Goal: Task Accomplishment & Management: Manage account settings

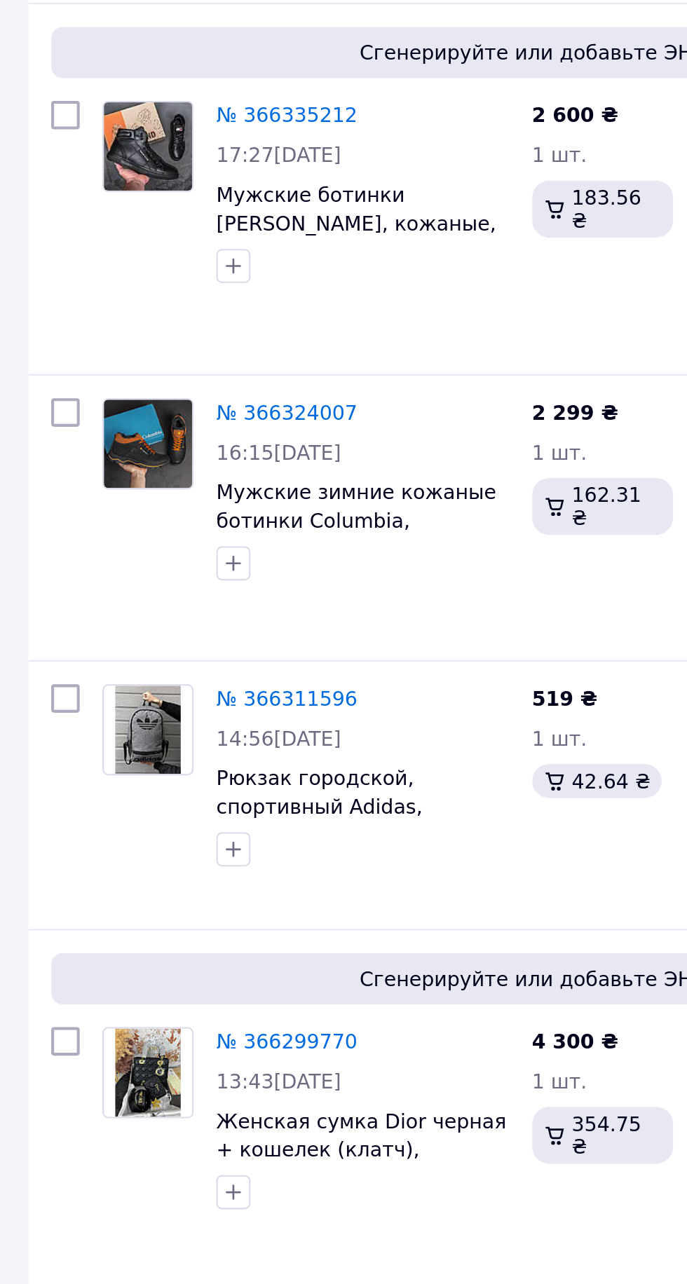
click at [151, 733] on link "№ 366311596" at bounding box center [141, 738] width 69 height 11
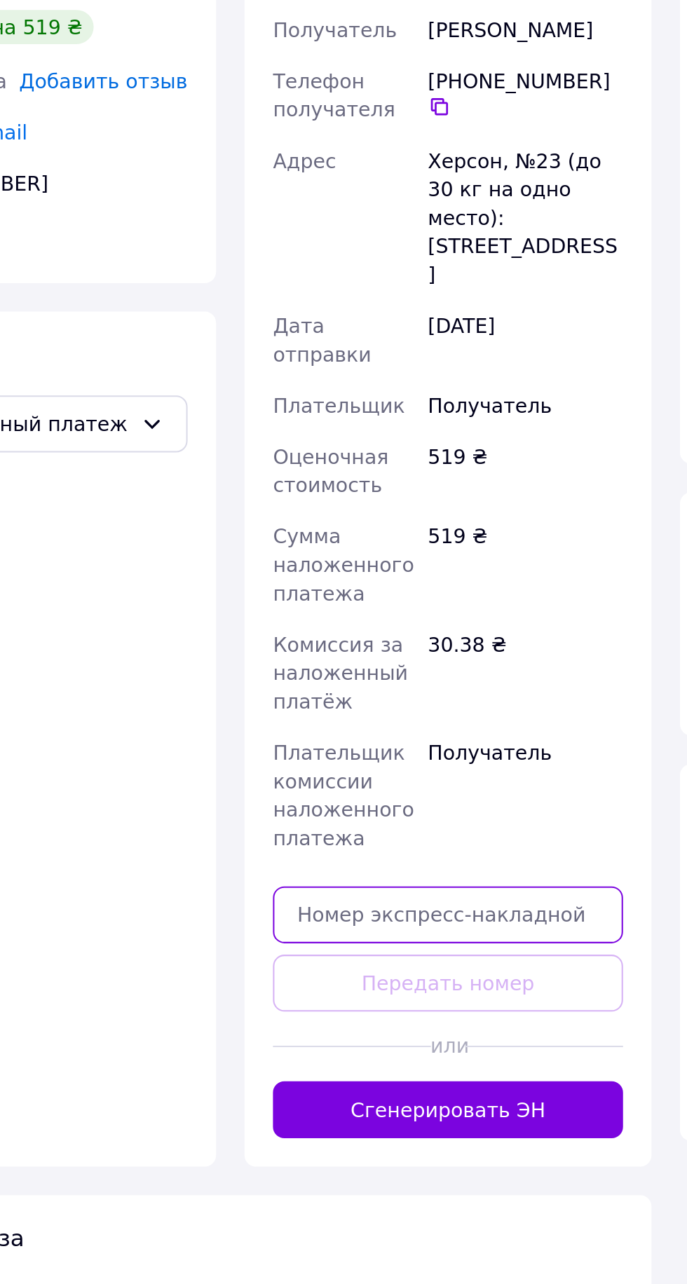
paste input "20451269115854"
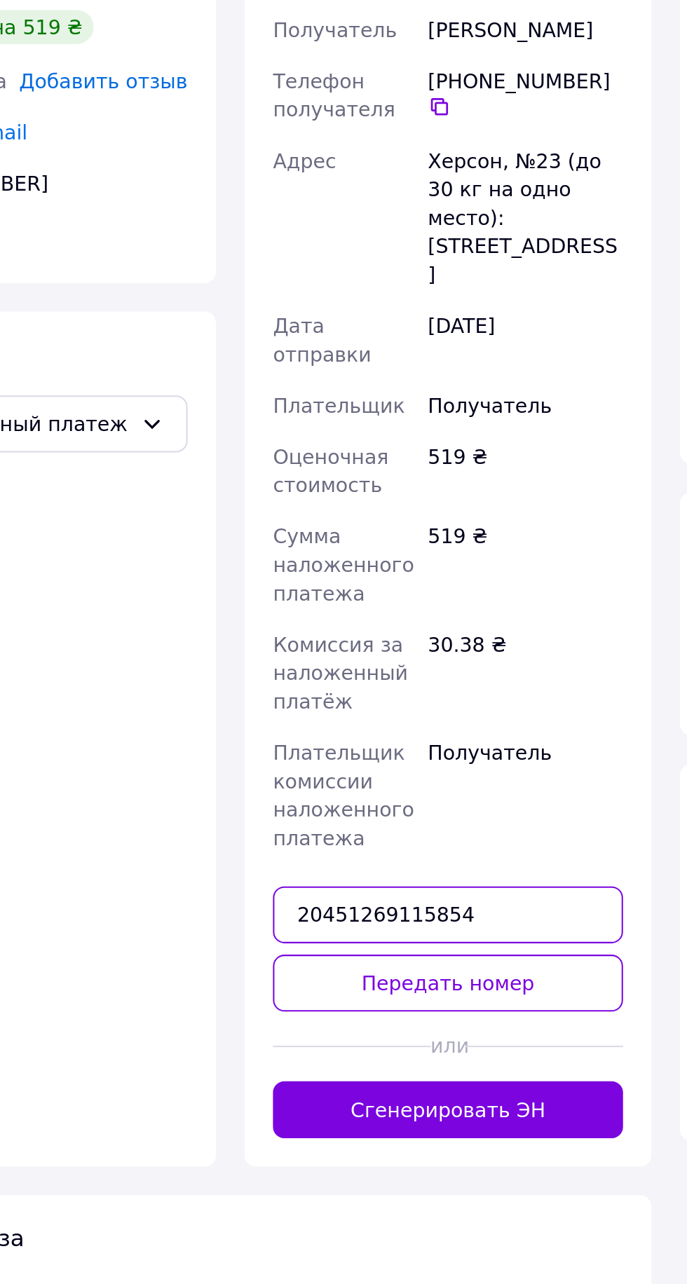
type input "20451269115854"
click at [322, 914] on button "Передать номер" at bounding box center [328, 928] width 172 height 28
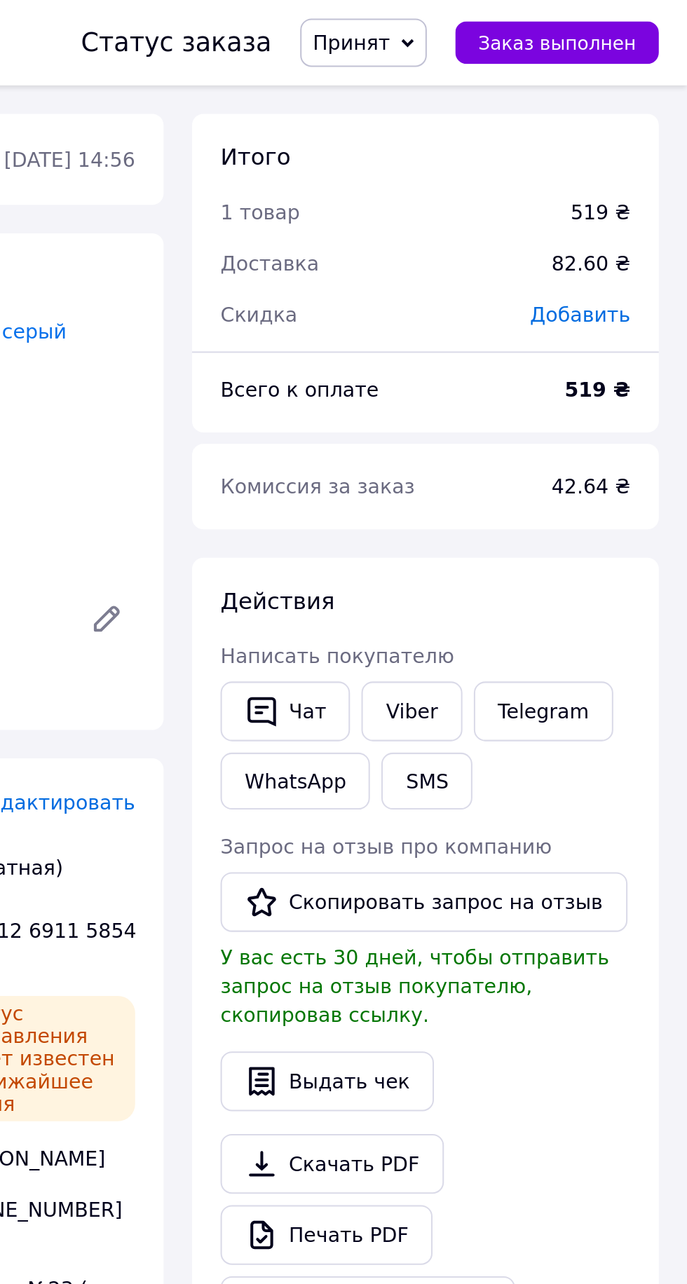
click at [647, 16] on span "Заказ выполнен" at bounding box center [623, 21] width 78 height 11
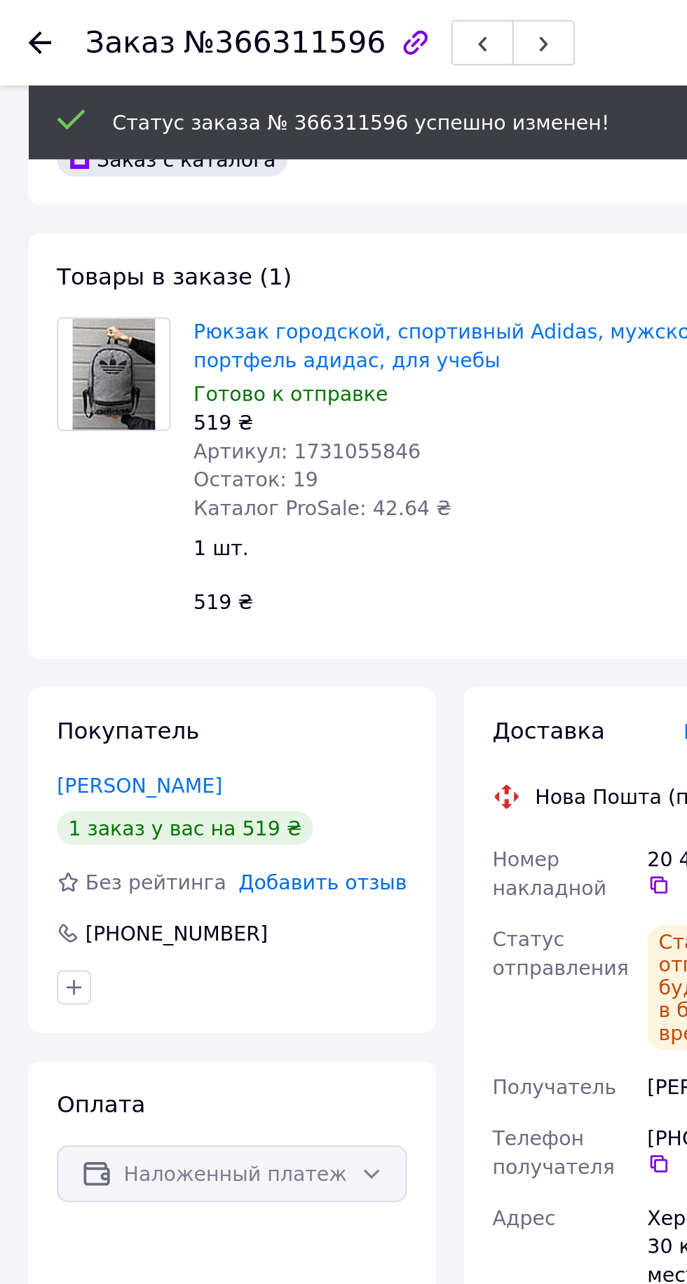
click at [23, 25] on icon at bounding box center [19, 20] width 11 height 11
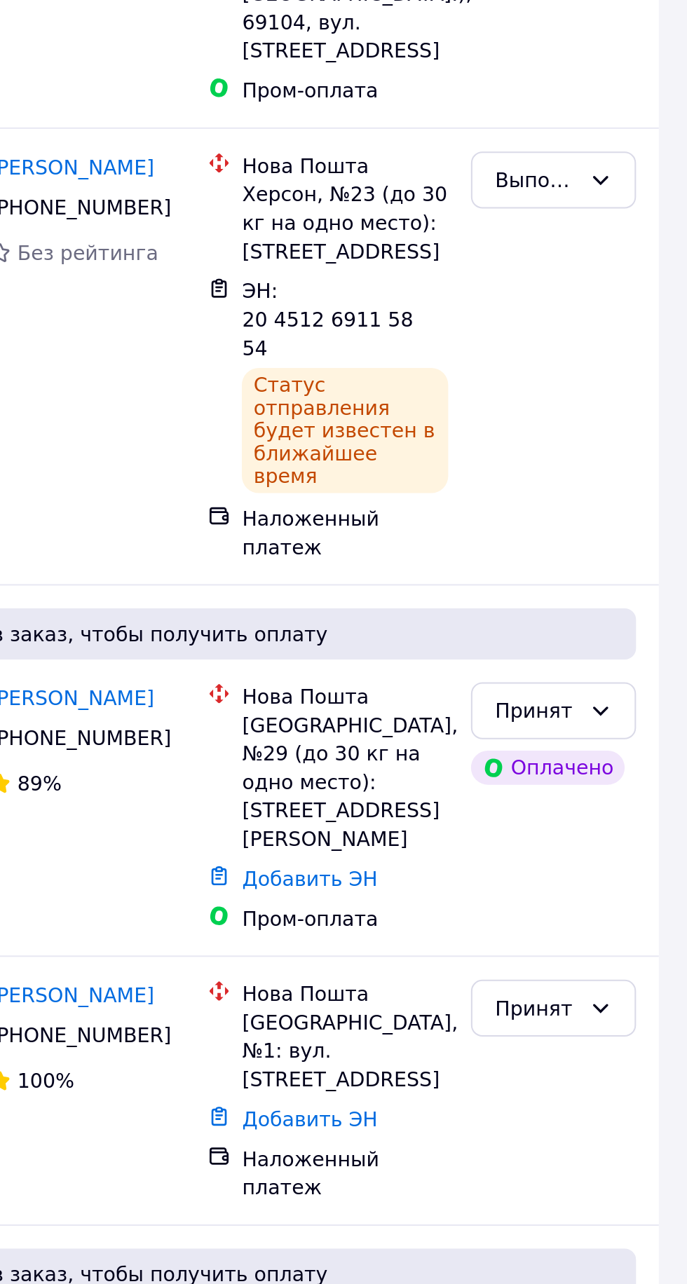
scroll to position [117, 0]
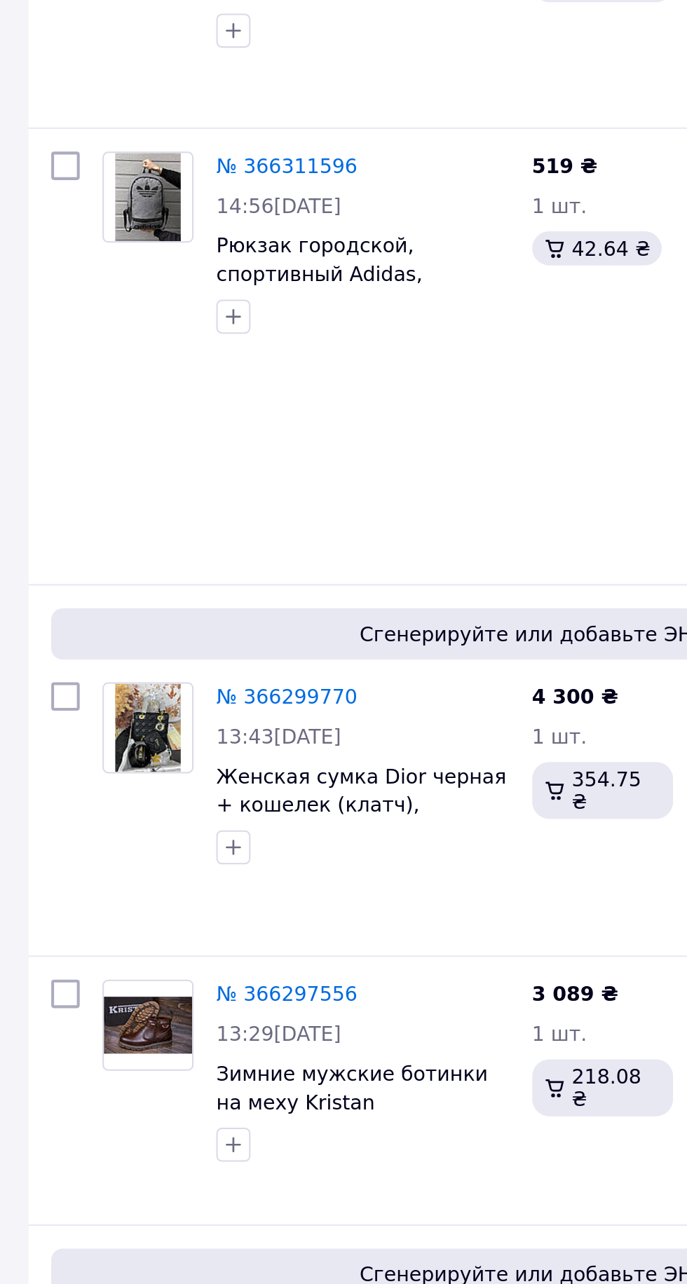
click at [150, 877] on link "№ 366299770" at bounding box center [141, 882] width 69 height 11
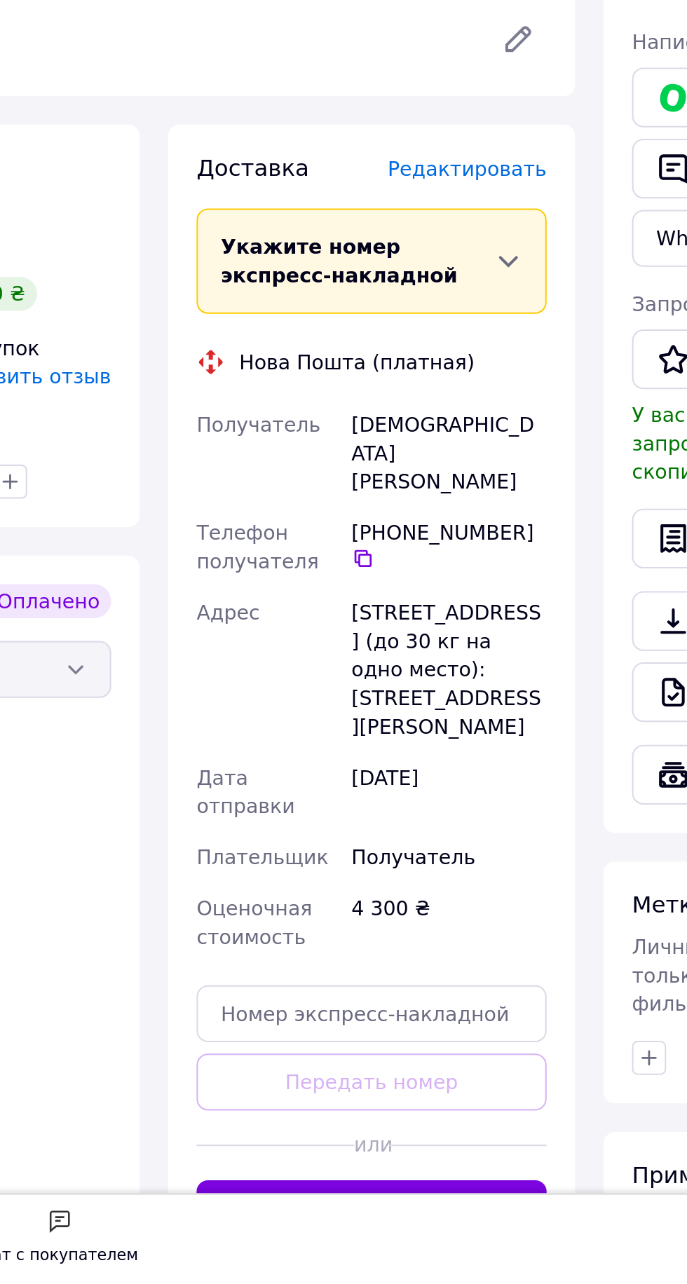
scroll to position [82, 0]
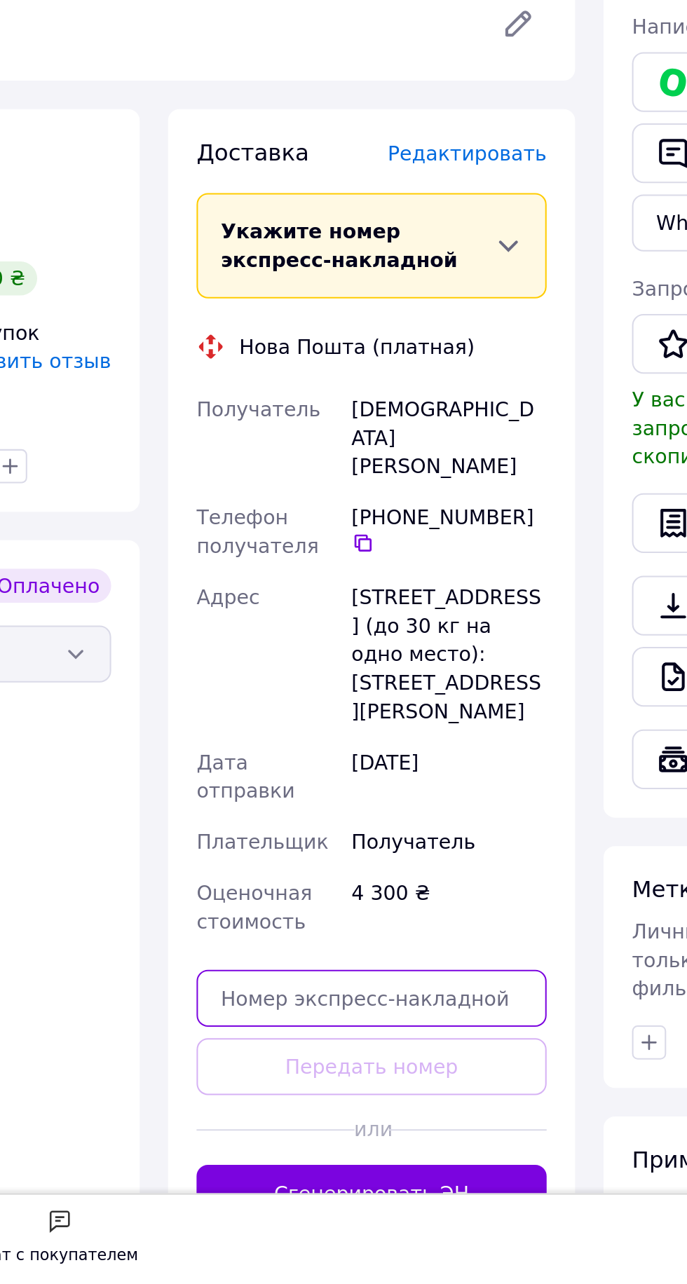
paste input "20451269101063"
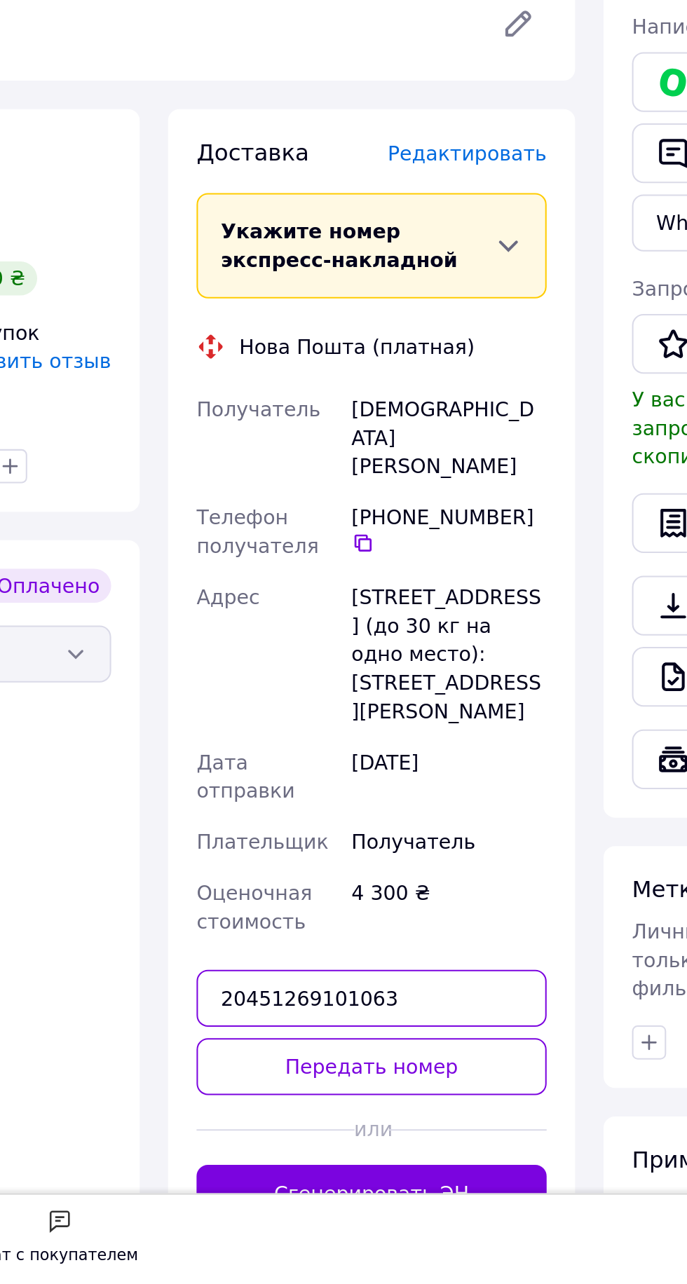
type input "20451269101063"
click at [333, 1162] on button "Передать номер" at bounding box center [328, 1176] width 172 height 28
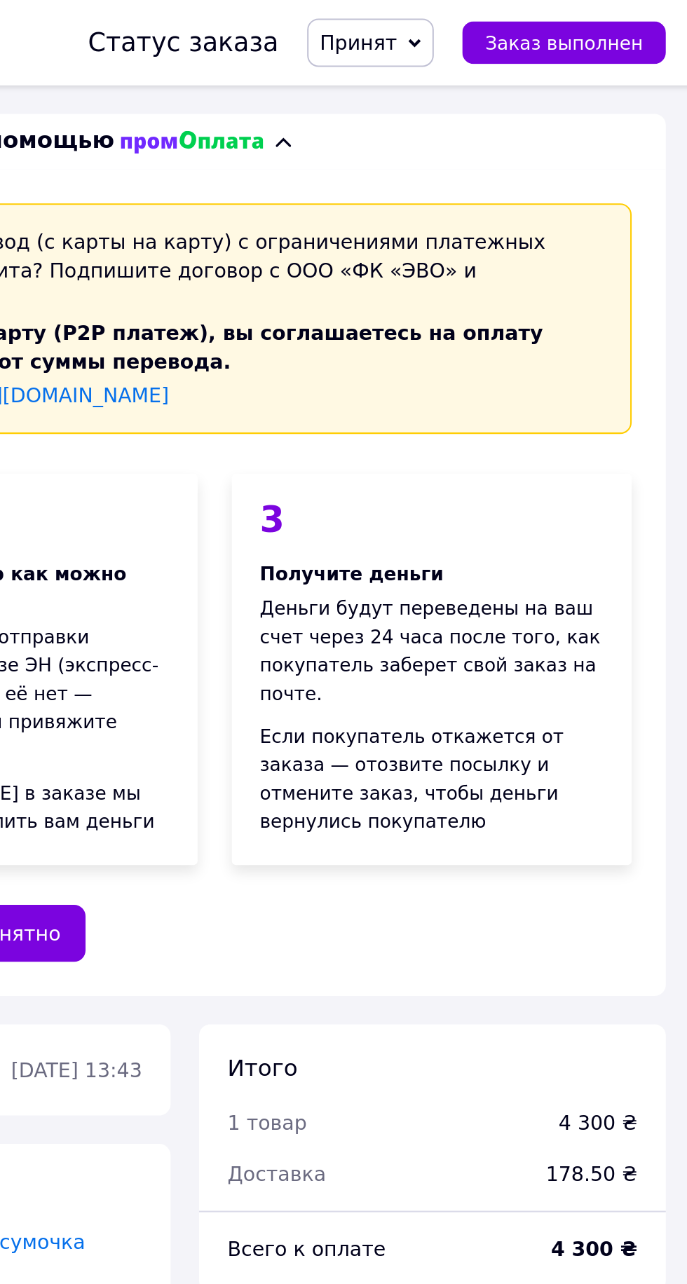
scroll to position [0, 0]
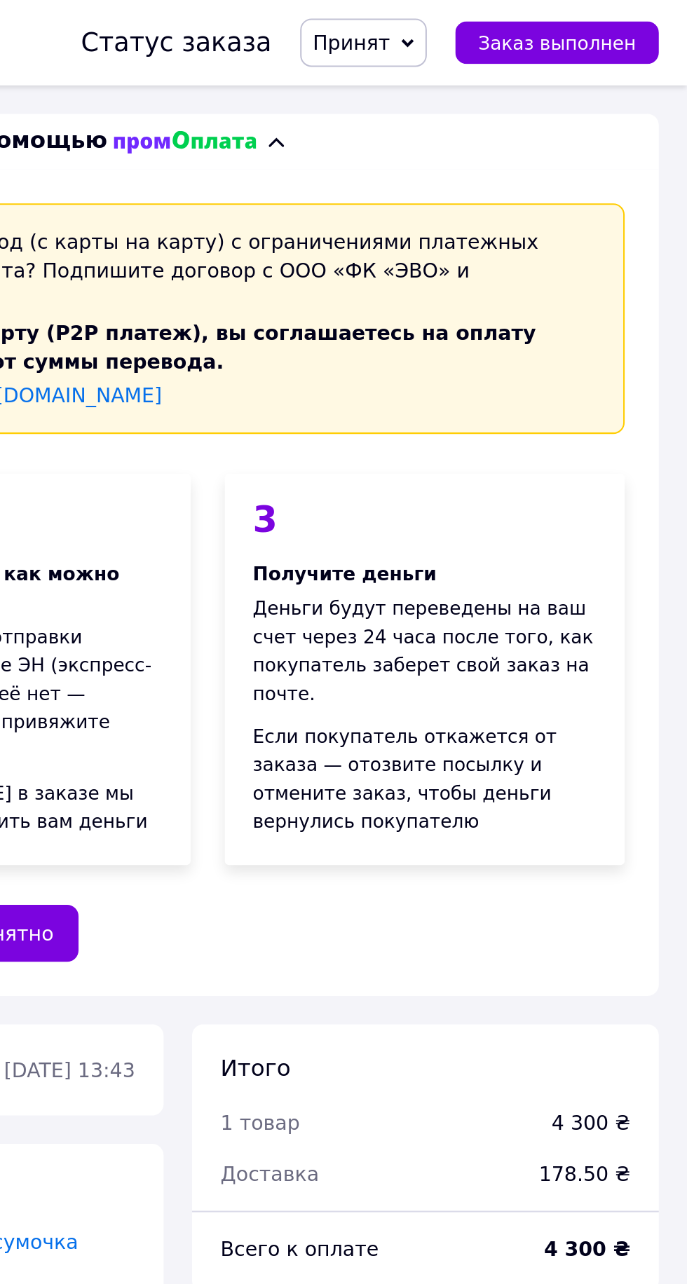
click at [641, 19] on span "Заказ выполнен" at bounding box center [623, 21] width 78 height 11
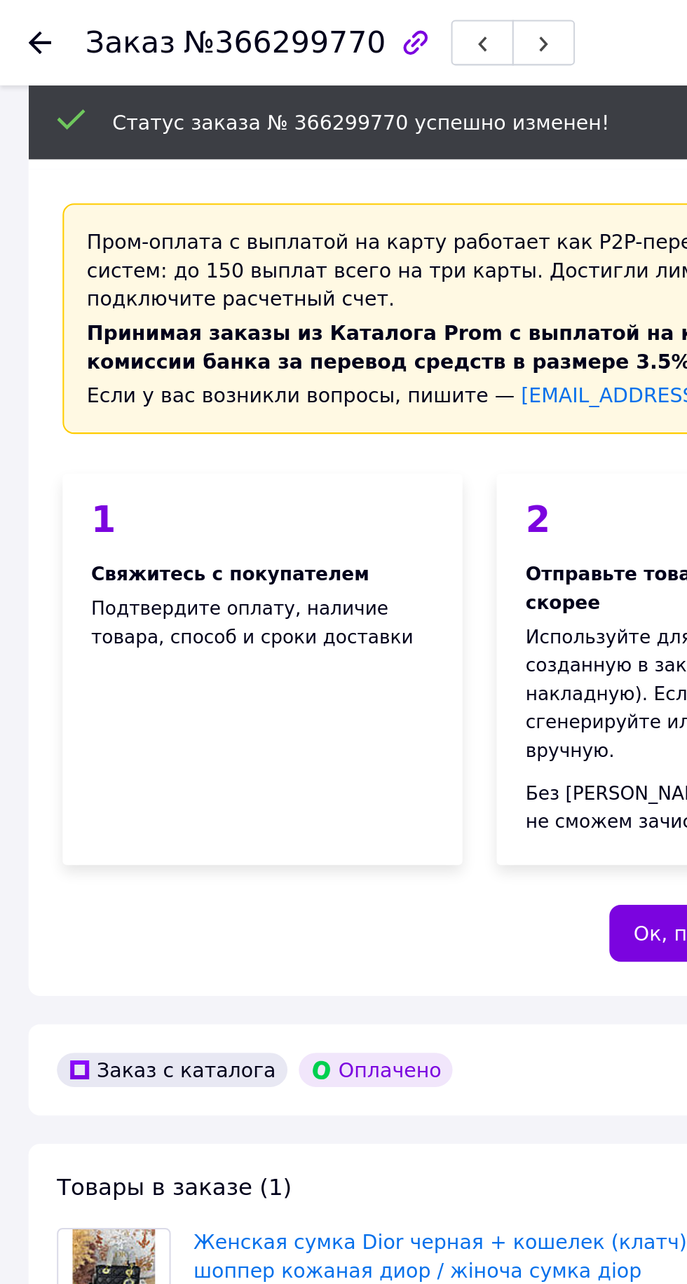
click at [20, 24] on icon at bounding box center [19, 20] width 11 height 11
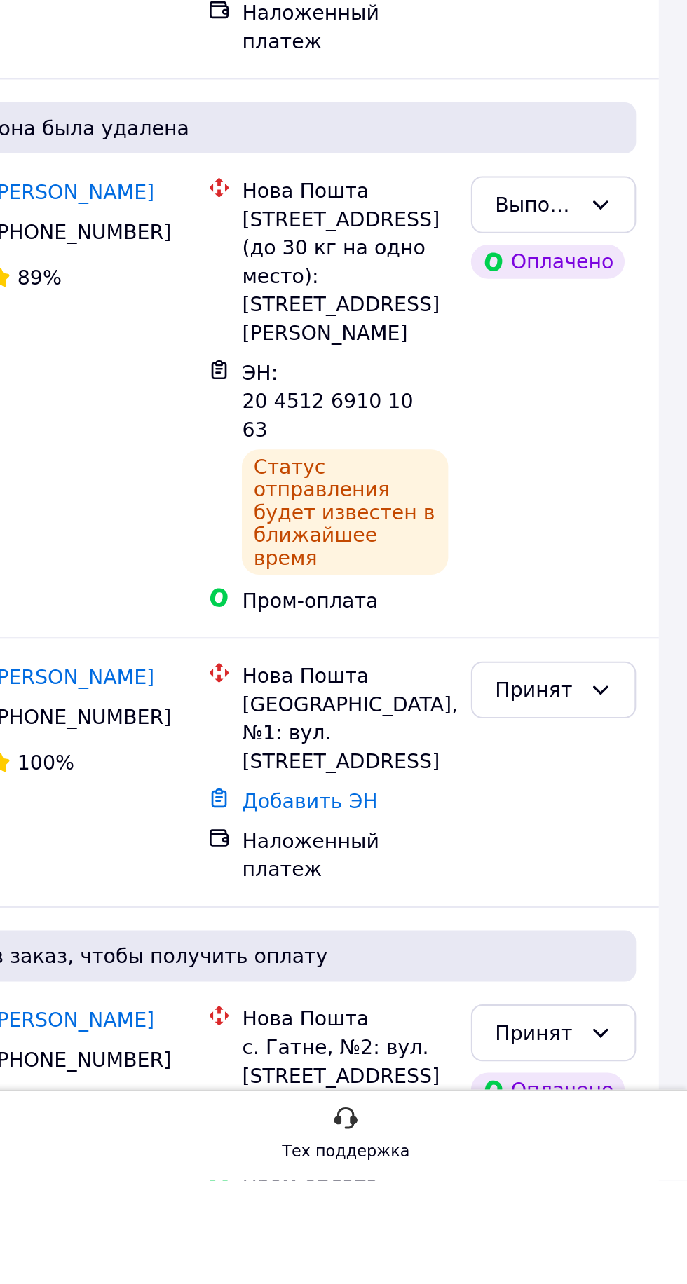
scroll to position [204, 0]
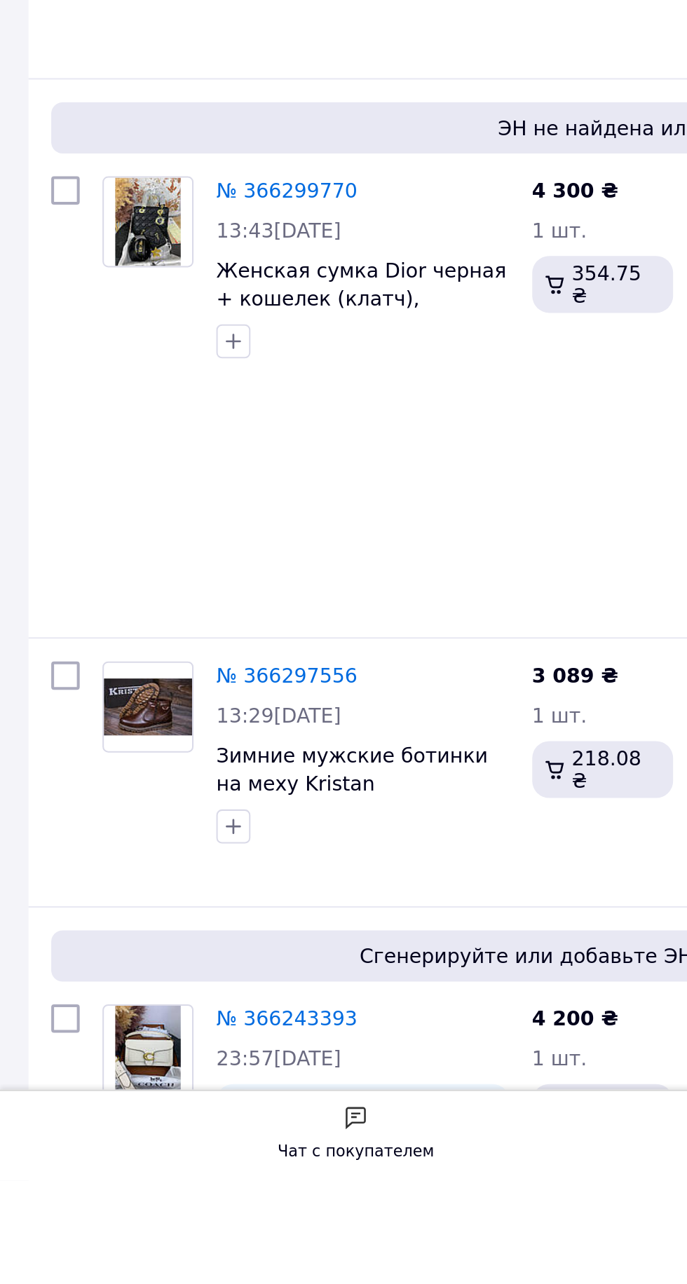
click at [144, 1198] on link "№ 366243393" at bounding box center [141, 1203] width 69 height 11
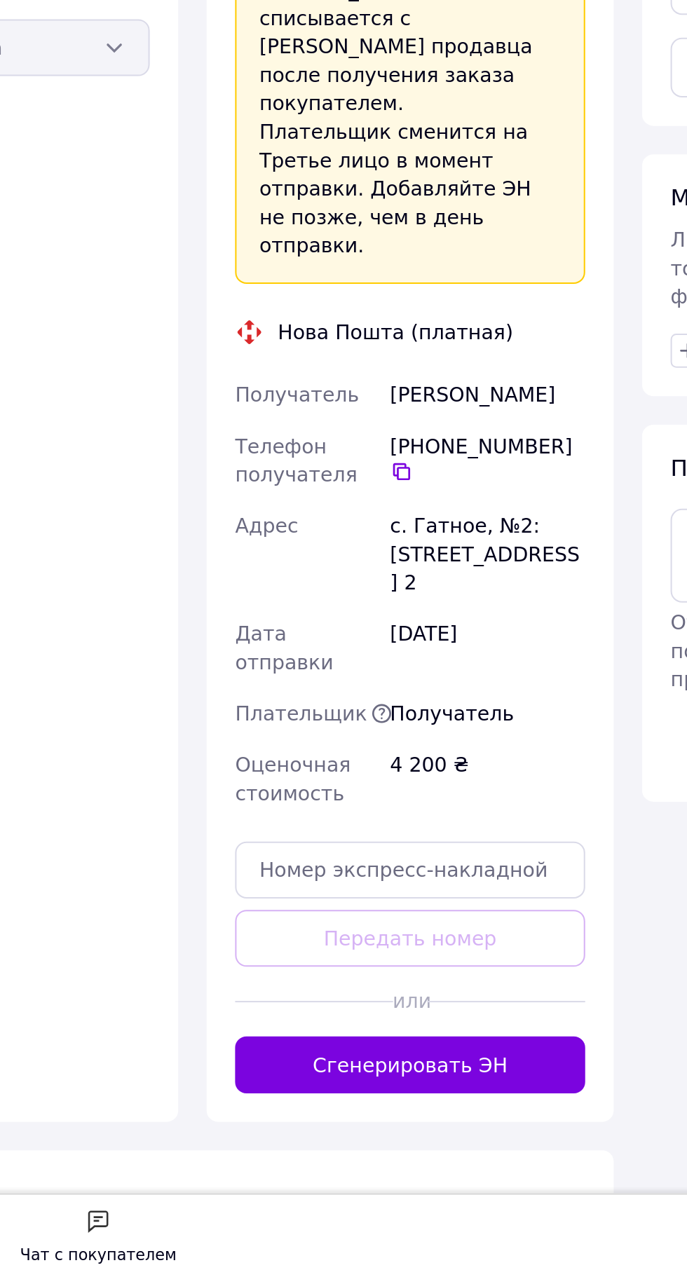
scroll to position [423, 0]
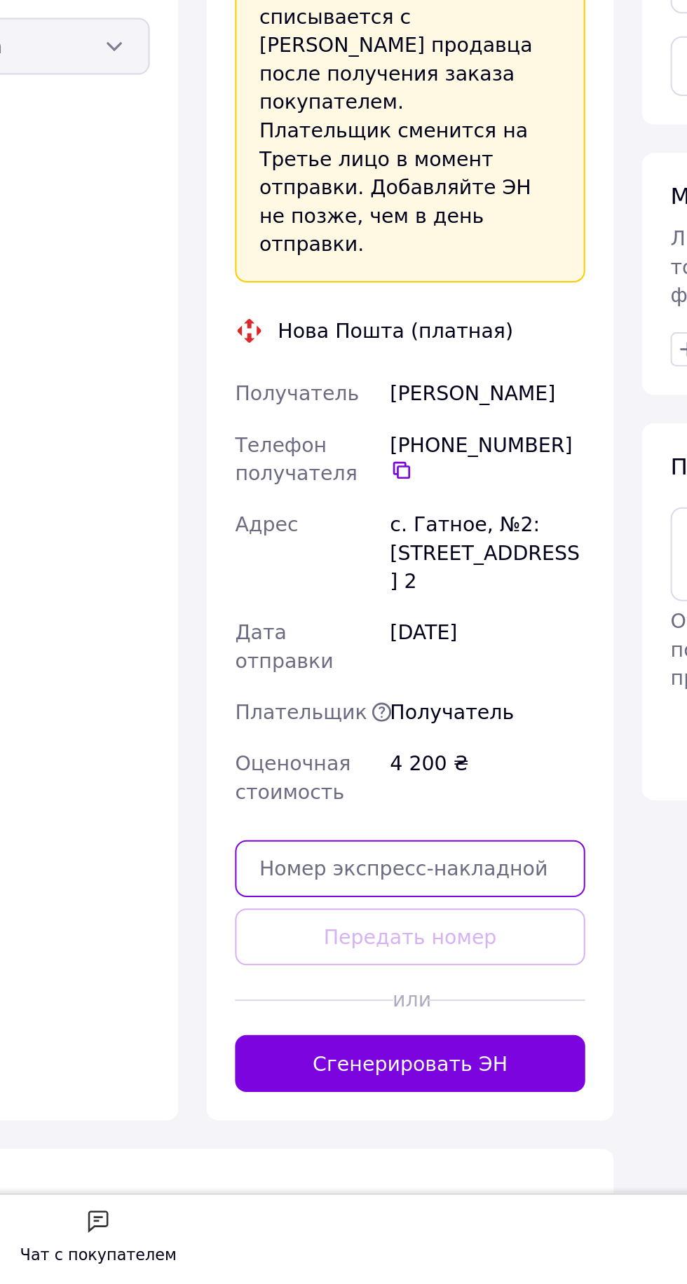
paste input "20451268980664"
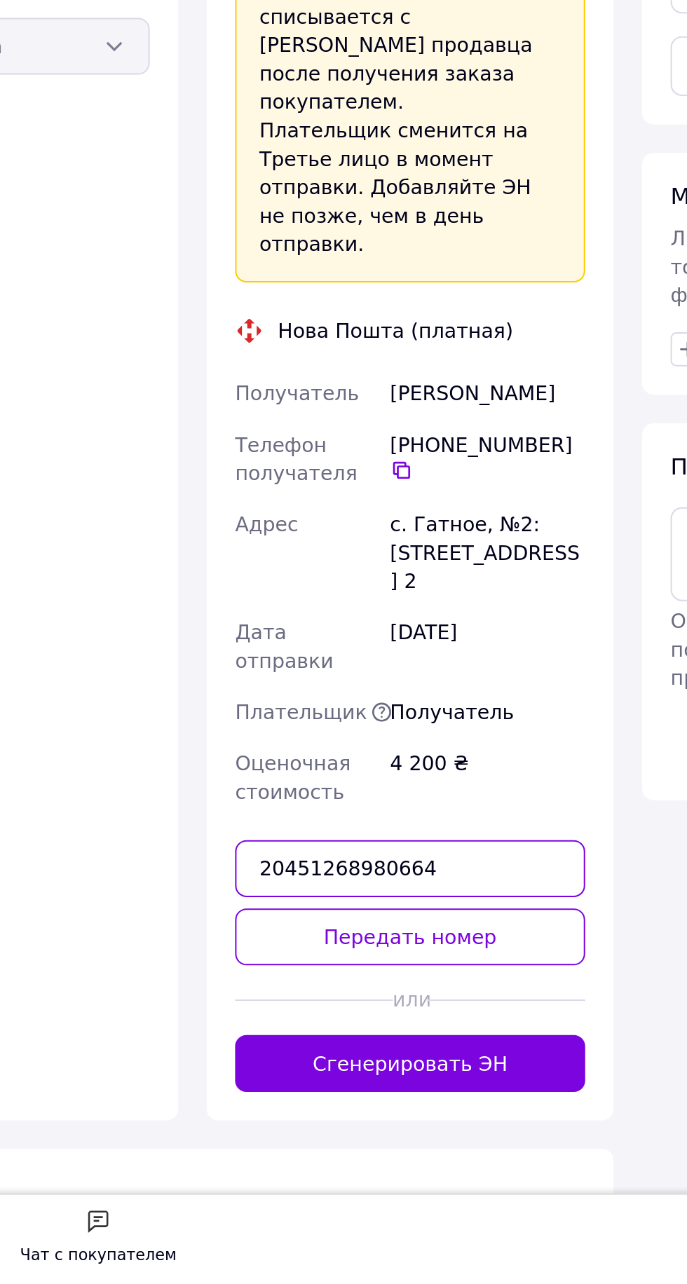
type input "20451268980664"
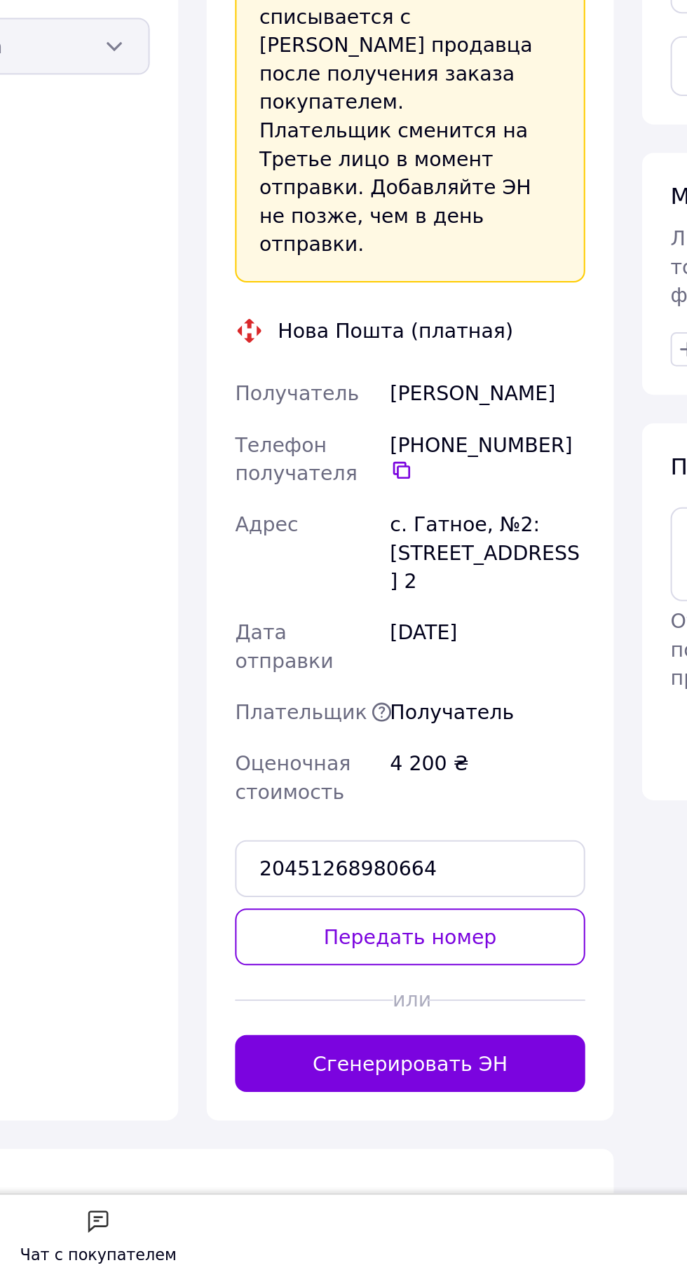
click at [342, 1099] on button "Передать номер" at bounding box center [328, 1113] width 172 height 28
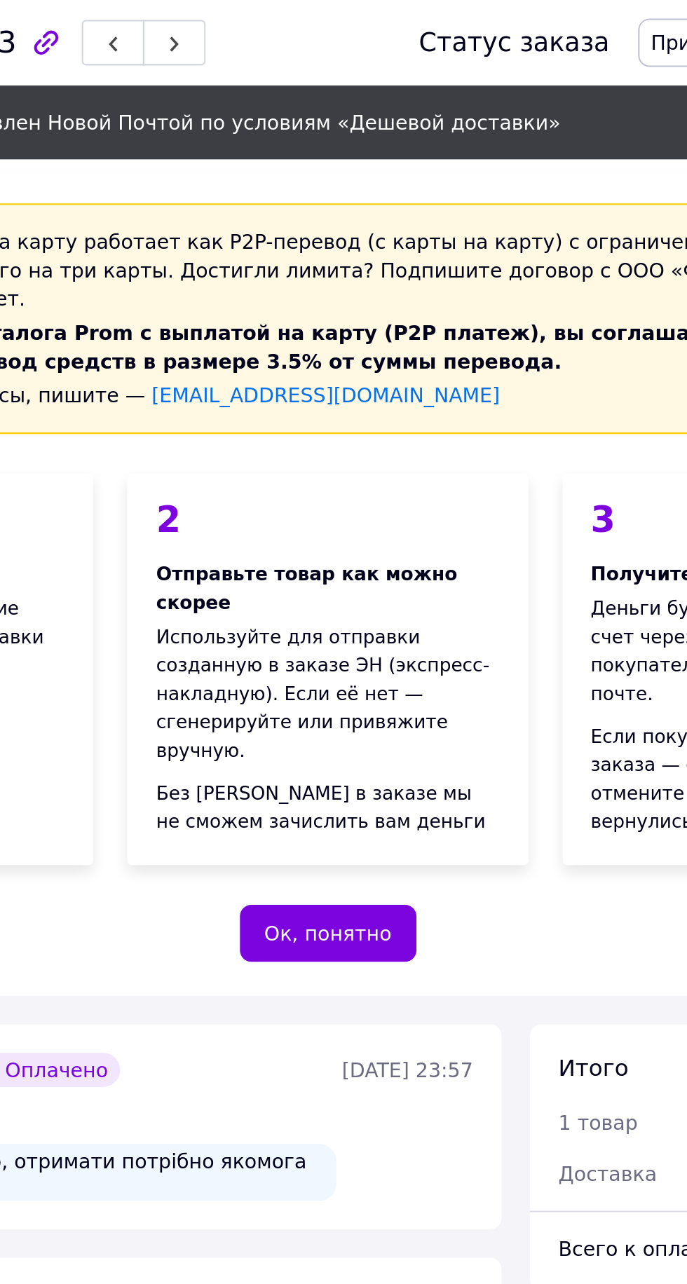
scroll to position [0, 0]
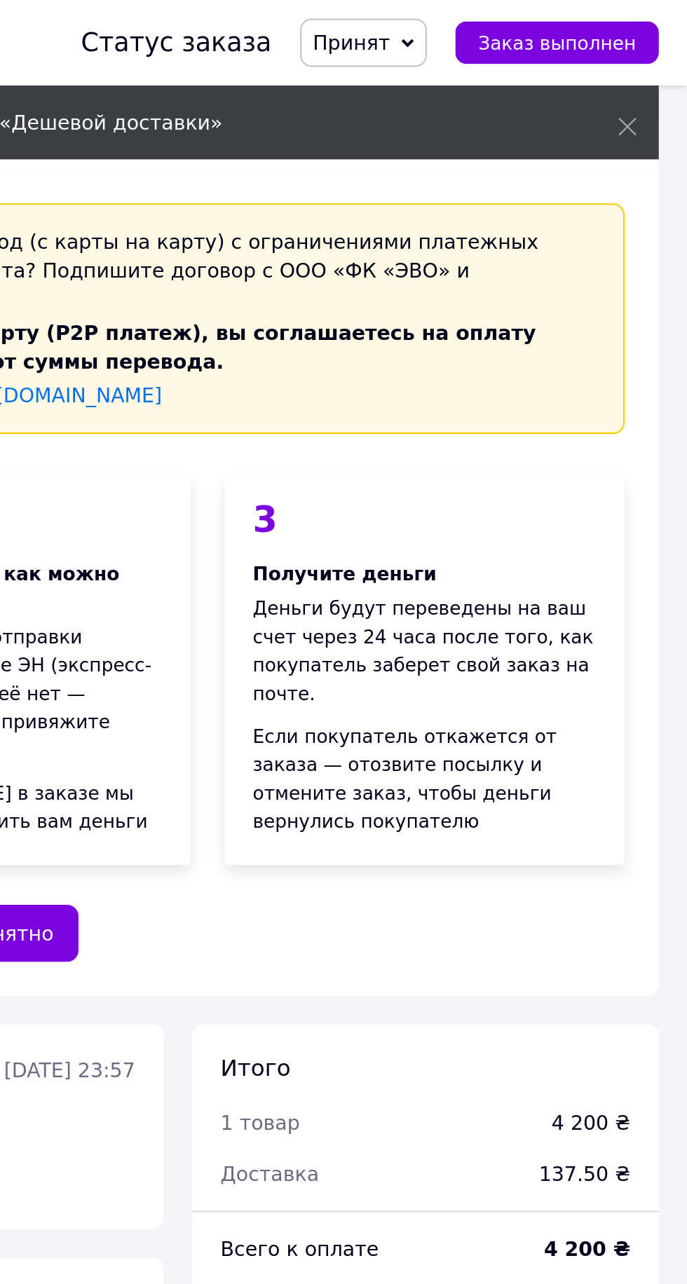
click at [647, 18] on span "Заказ выполнен" at bounding box center [623, 21] width 78 height 11
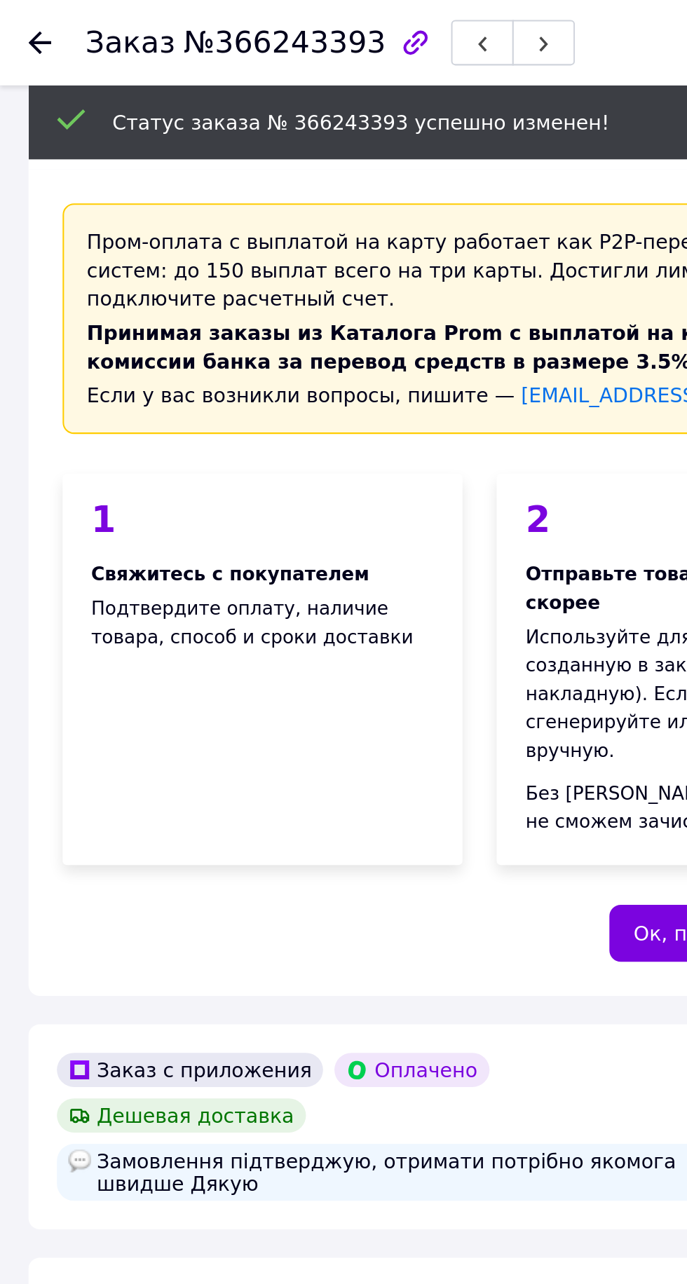
click at [20, 24] on icon at bounding box center [19, 20] width 11 height 11
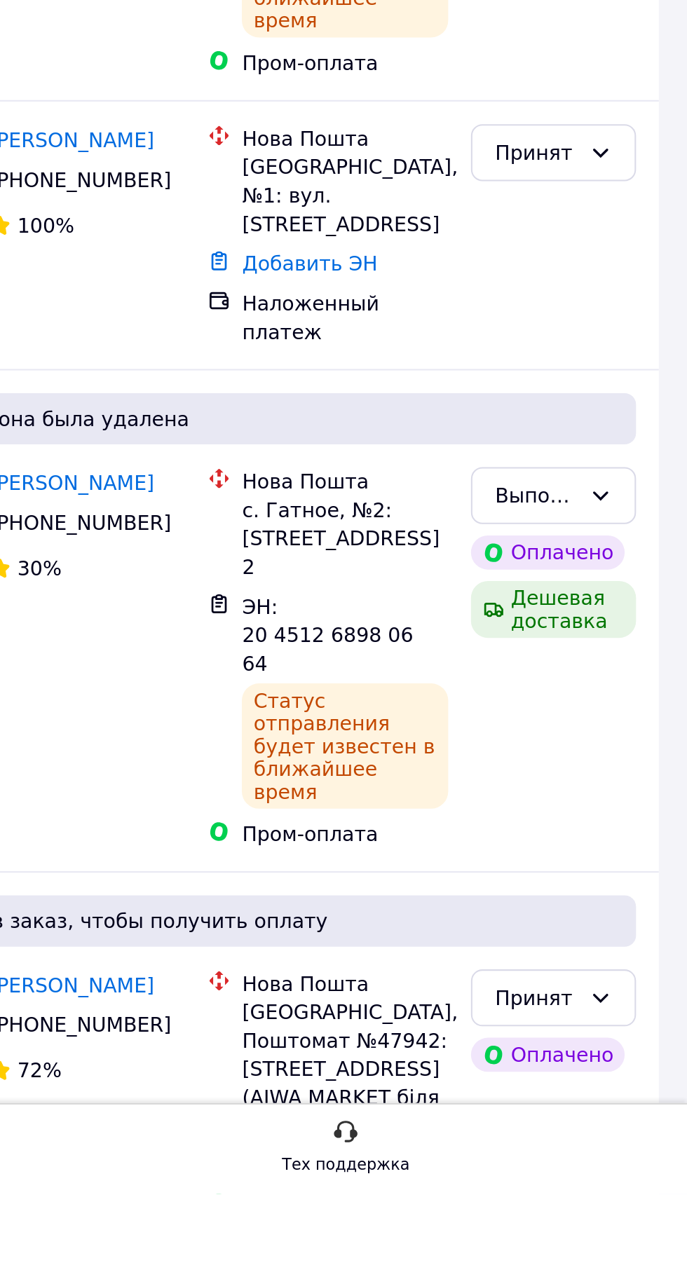
scroll to position [441, 0]
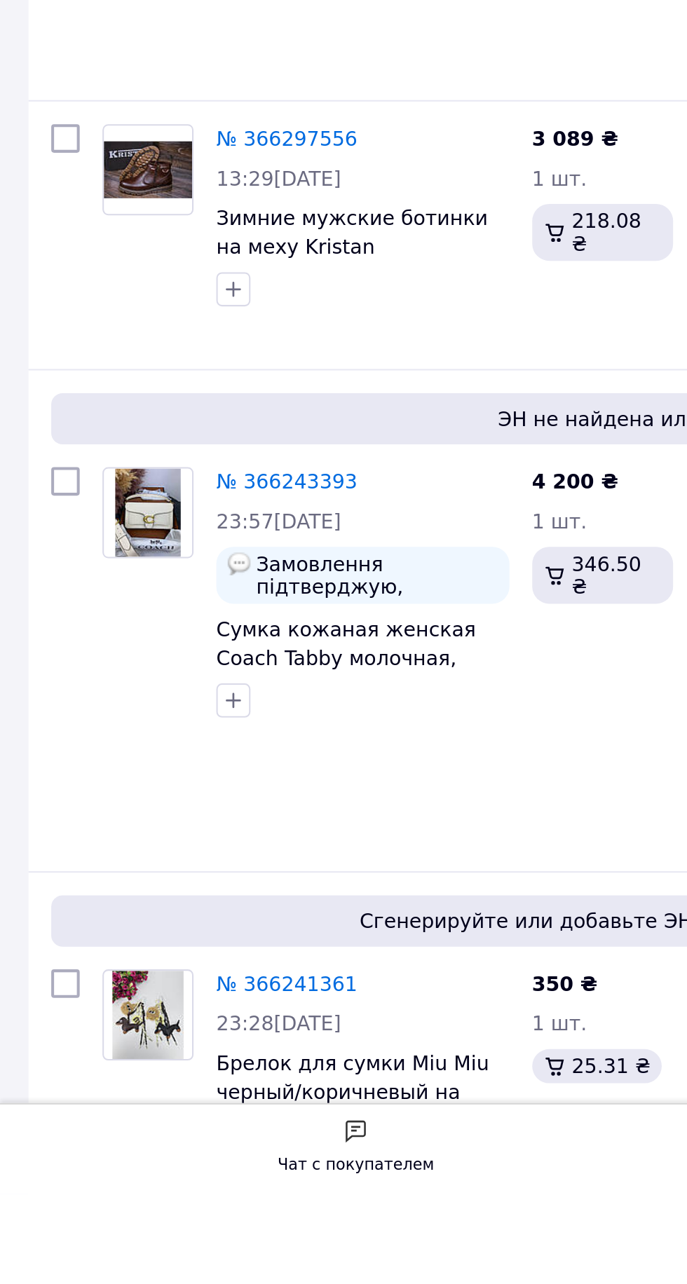
click at [147, 1174] on link "№ 366241361" at bounding box center [141, 1179] width 69 height 11
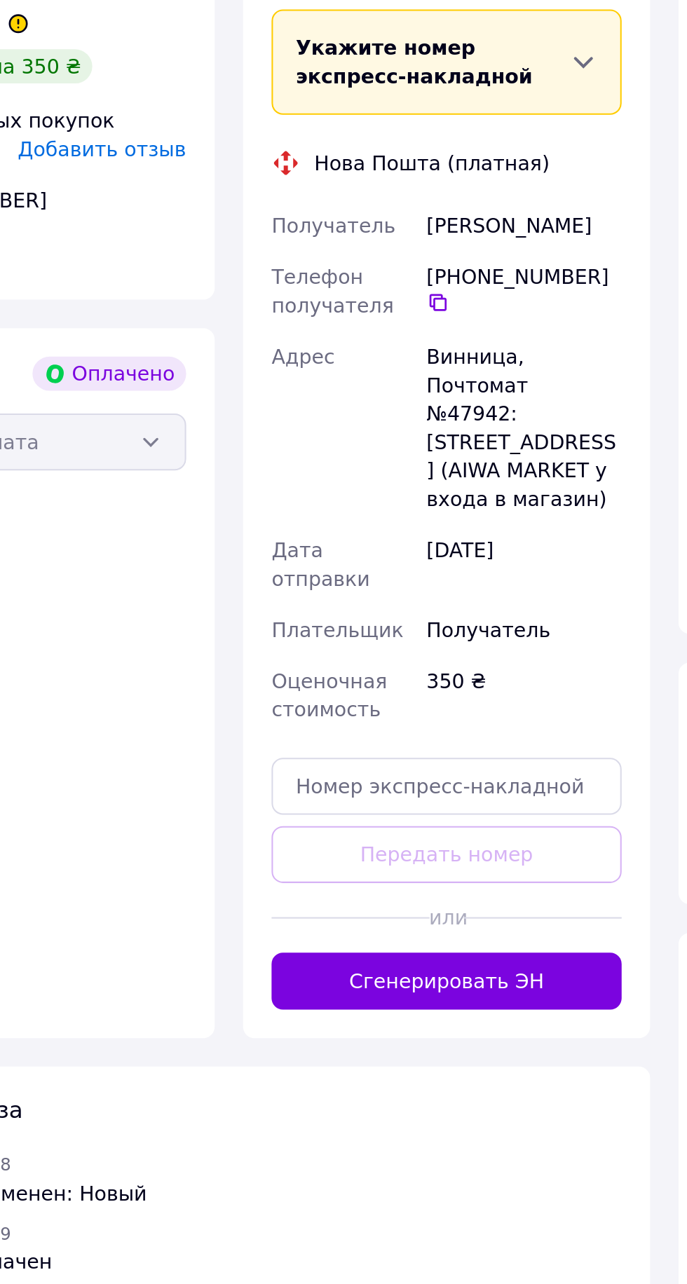
scroll to position [252, 0]
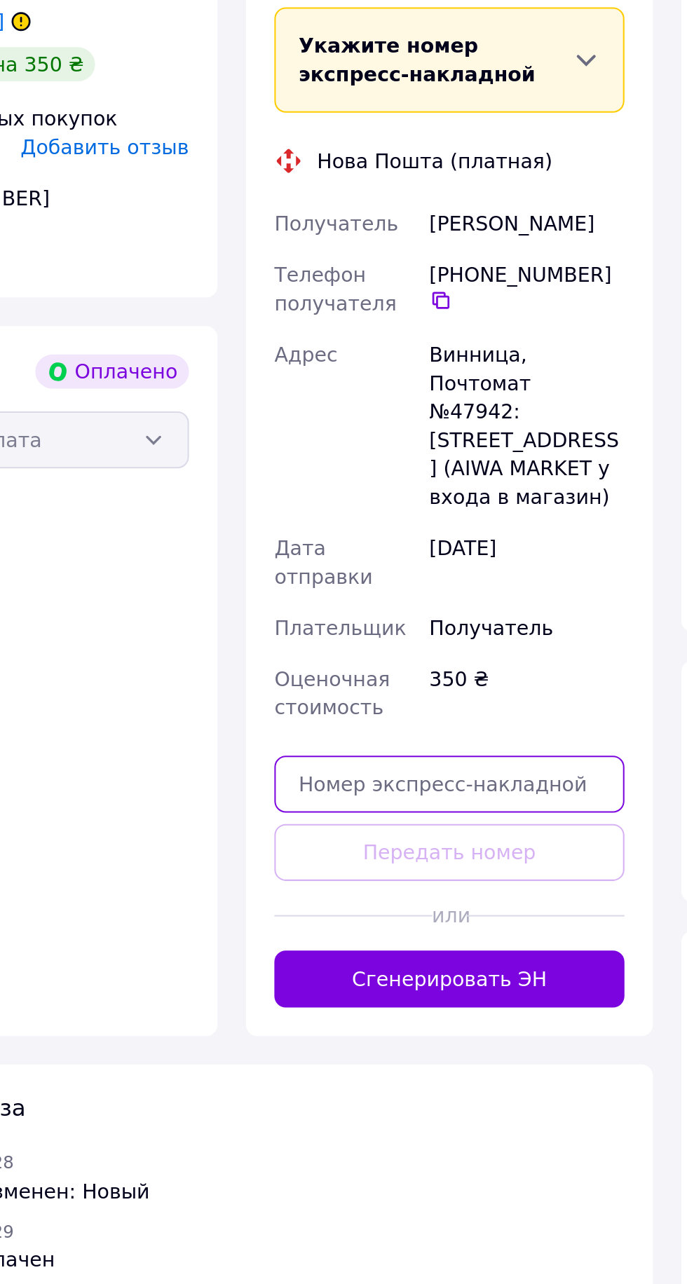
paste input "20451268980797"
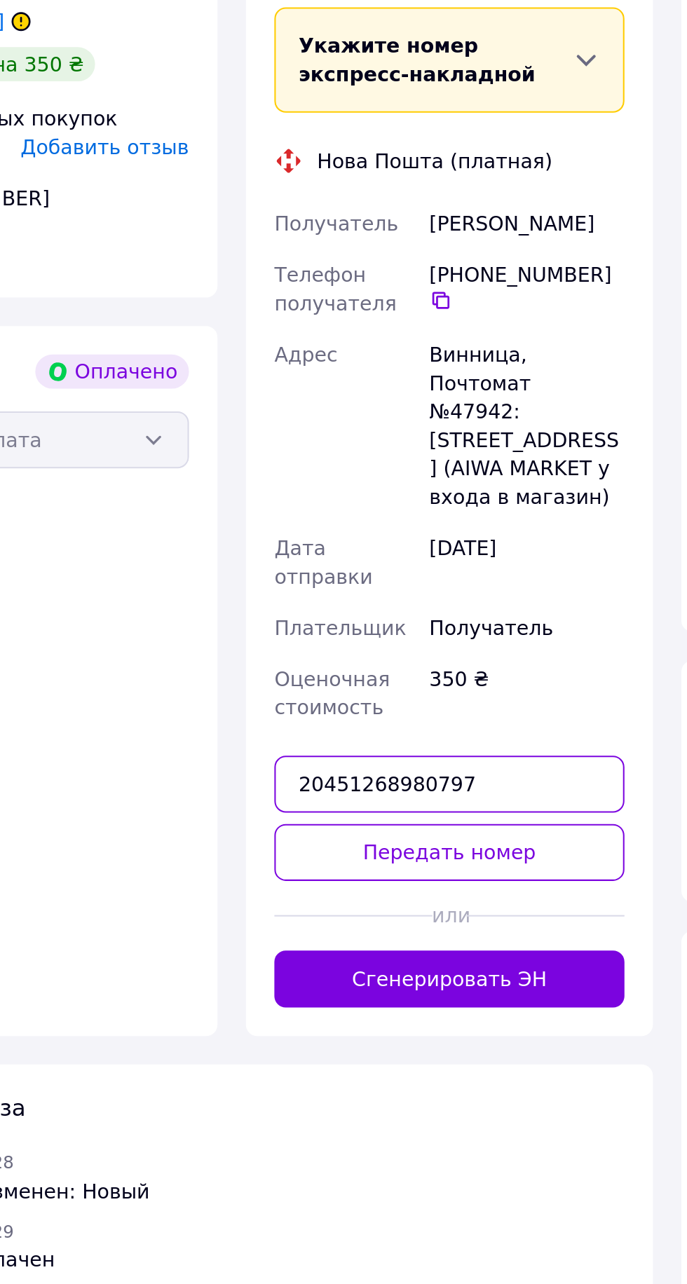
type input "20451268980797"
click at [338, 978] on button "Передать номер" at bounding box center [328, 992] width 172 height 28
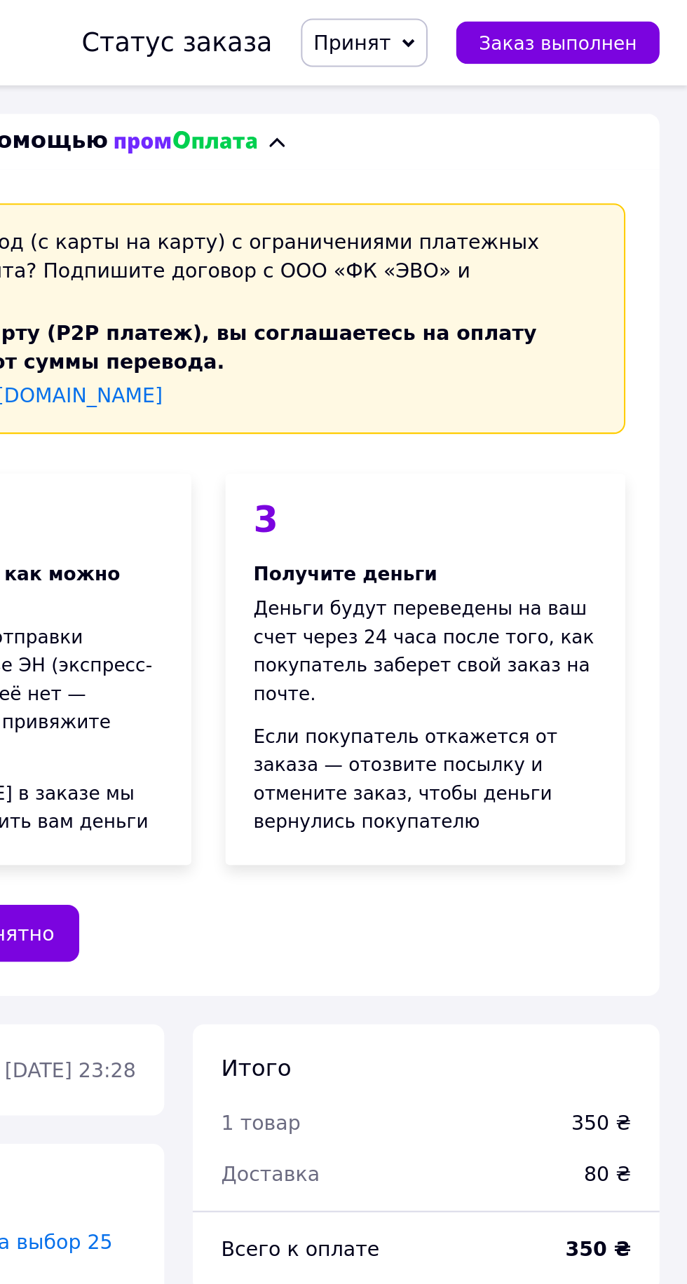
scroll to position [0, 0]
click at [650, 13] on button "Заказ выполнен" at bounding box center [622, 21] width 100 height 21
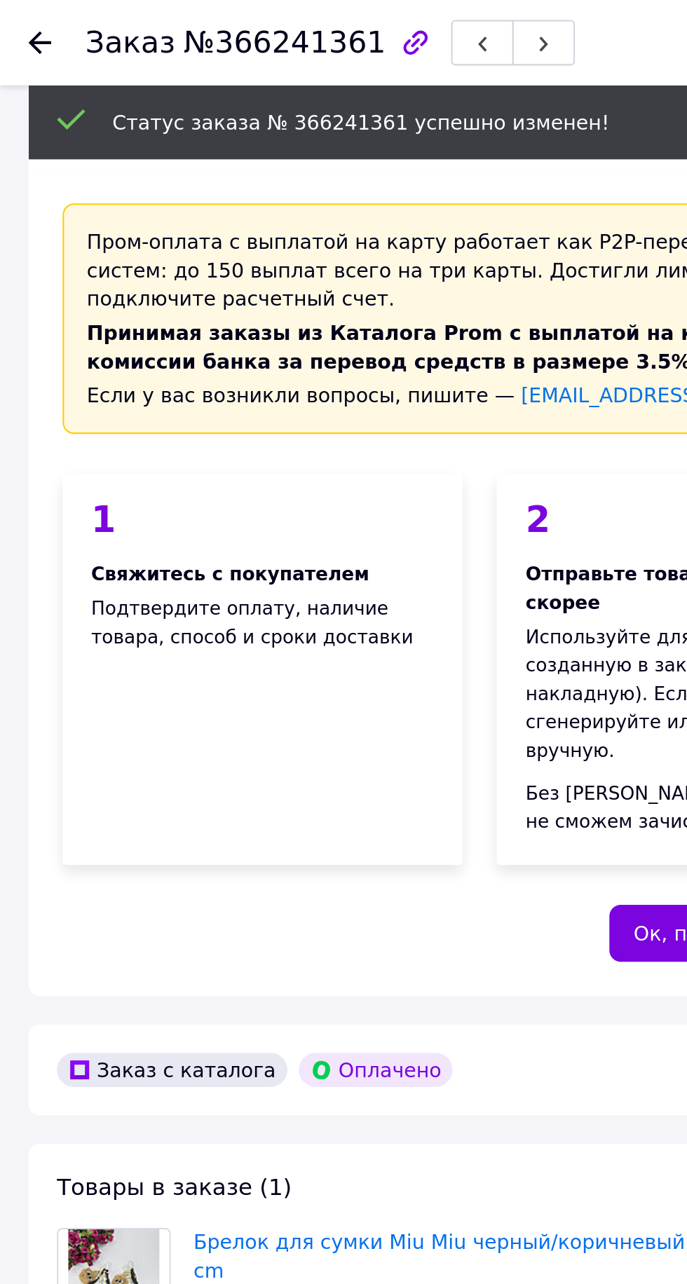
click at [21, 24] on icon at bounding box center [19, 20] width 11 height 11
